Goal: Task Accomplishment & Management: Manage account settings

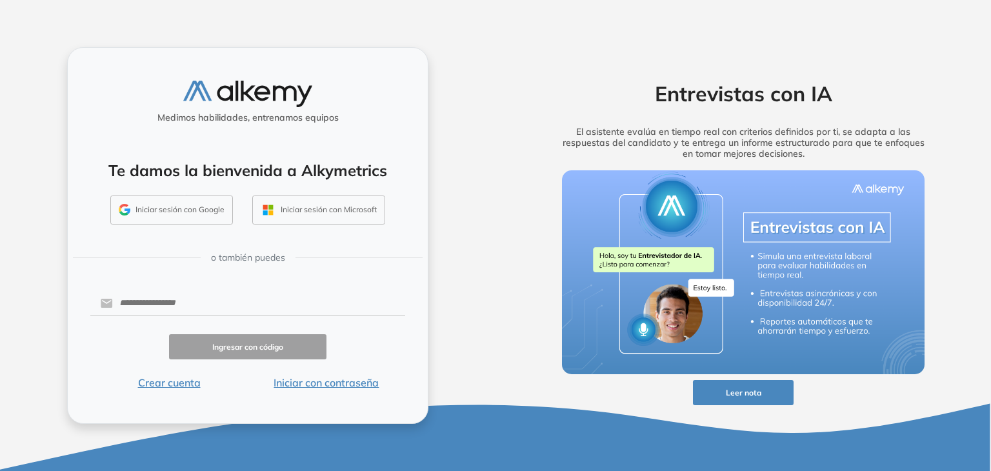
click at [185, 215] on button "Iniciar sesión con Google" at bounding box center [171, 210] width 123 height 30
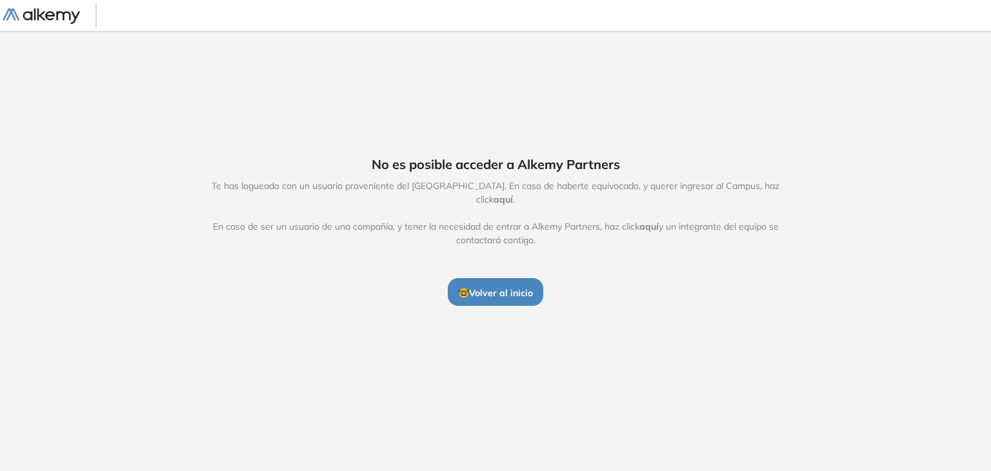
click at [513, 194] on span "aquí" at bounding box center [503, 200] width 19 height 12
